Goal: Task Accomplishment & Management: Complete application form

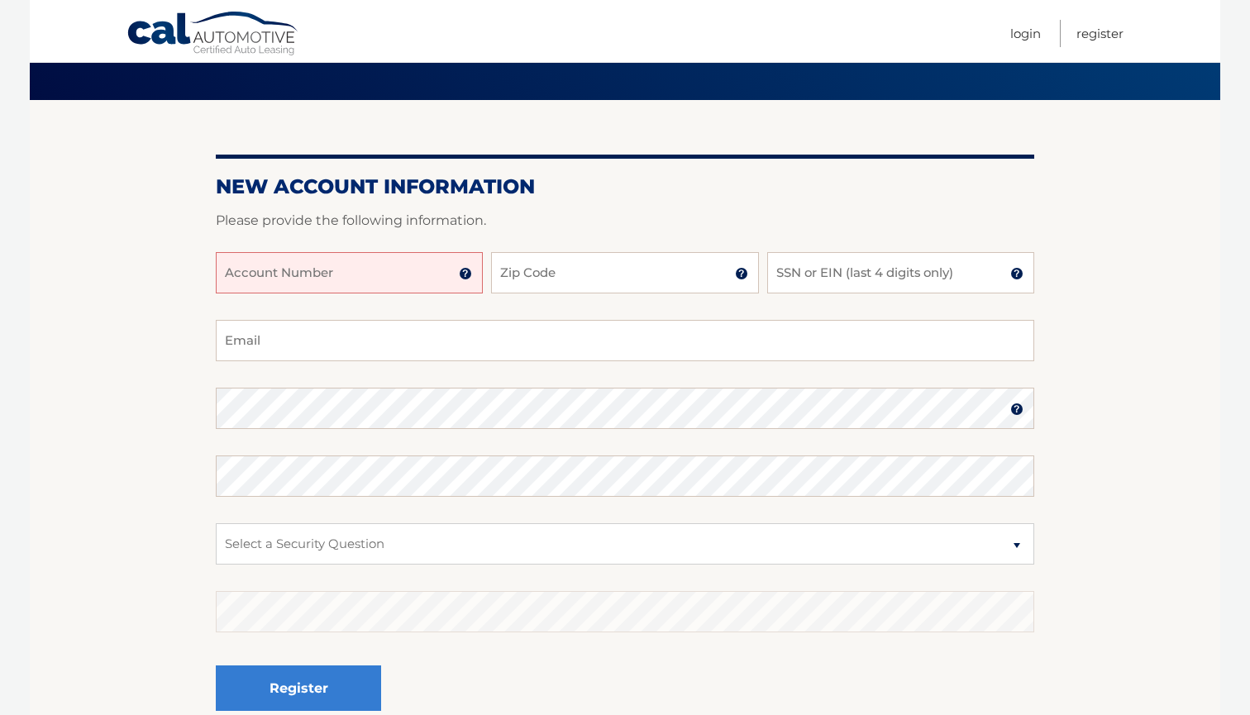
scroll to position [122, 0]
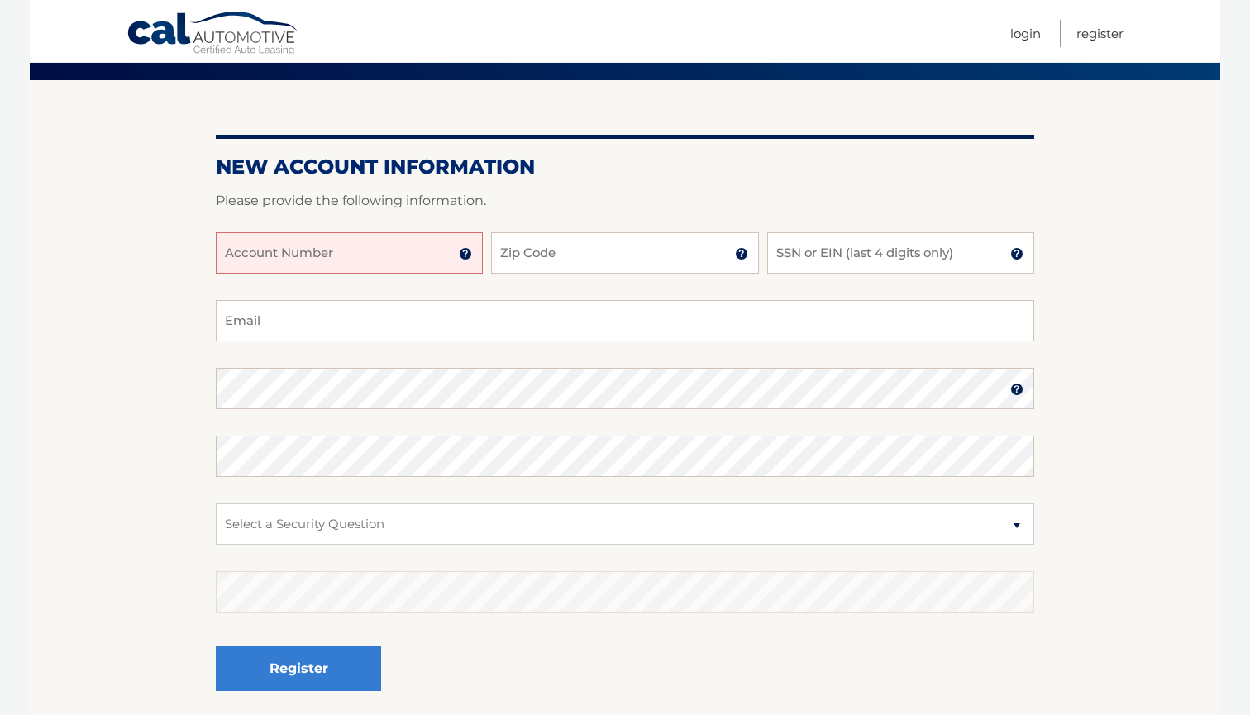
click at [376, 264] on input "Account Number" at bounding box center [349, 252] width 267 height 41
type input "44455998167"
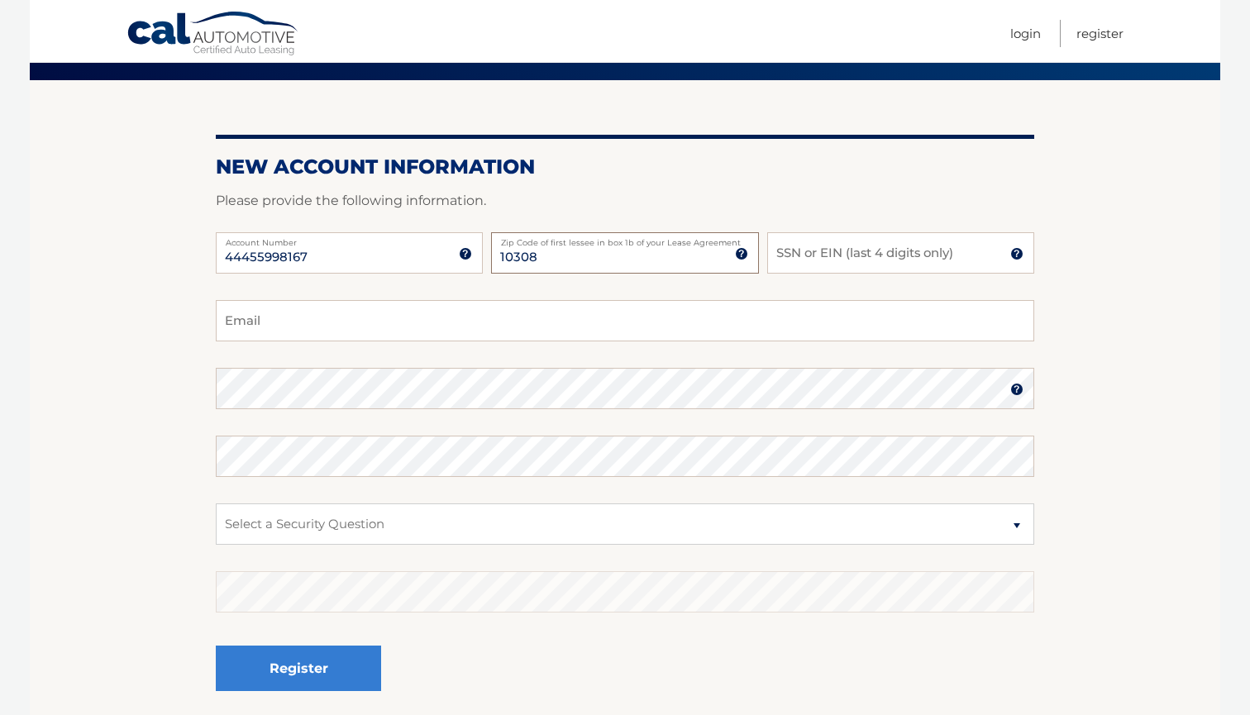
type input "10308"
click at [863, 241] on input "SSN or EIN (last 4 digits only)" at bounding box center [900, 252] width 267 height 41
type input "0255"
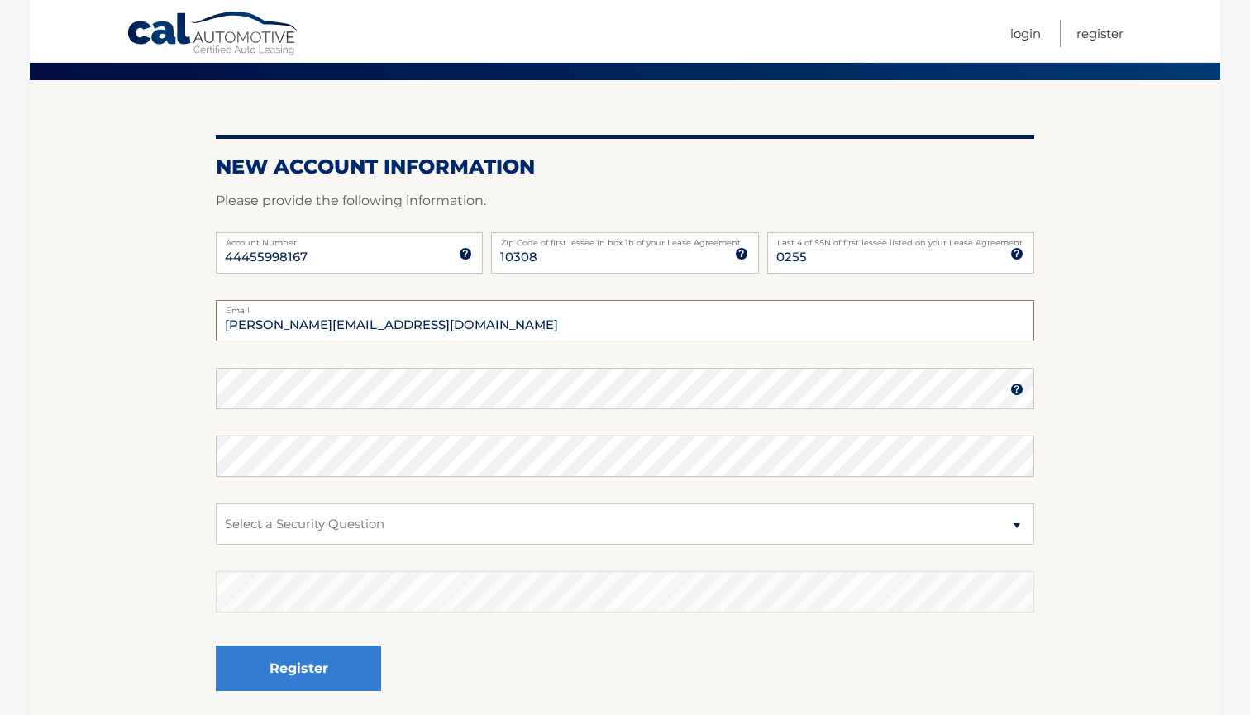
type input "[PERSON_NAME][EMAIL_ADDRESS][DOMAIN_NAME]"
click at [454, 494] on fieldset "[PERSON_NAME][EMAIL_ADDRESS][DOMAIN_NAME] Email Password Password should be a m…" at bounding box center [625, 513] width 818 height 426
select select "3"
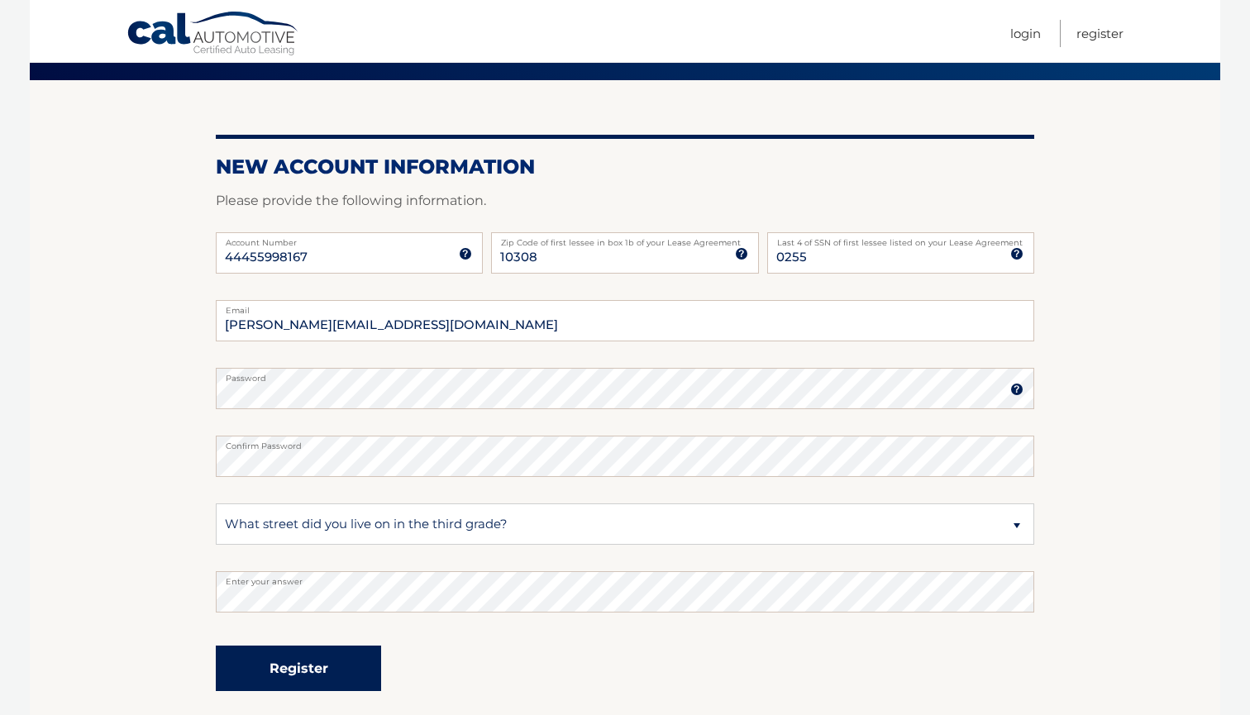
click at [357, 665] on button "Register" at bounding box center [298, 668] width 165 height 45
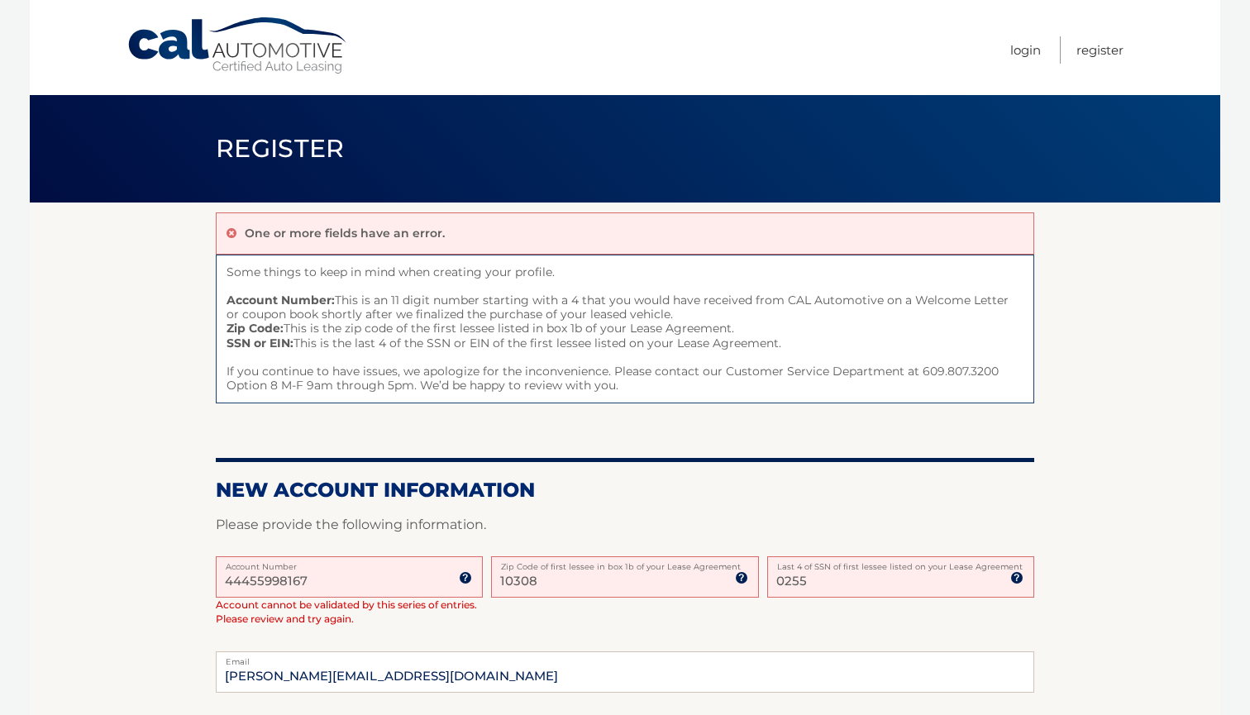
click at [898, 581] on input "0255" at bounding box center [900, 576] width 267 height 41
